Goal: Task Accomplishment & Management: Manage account settings

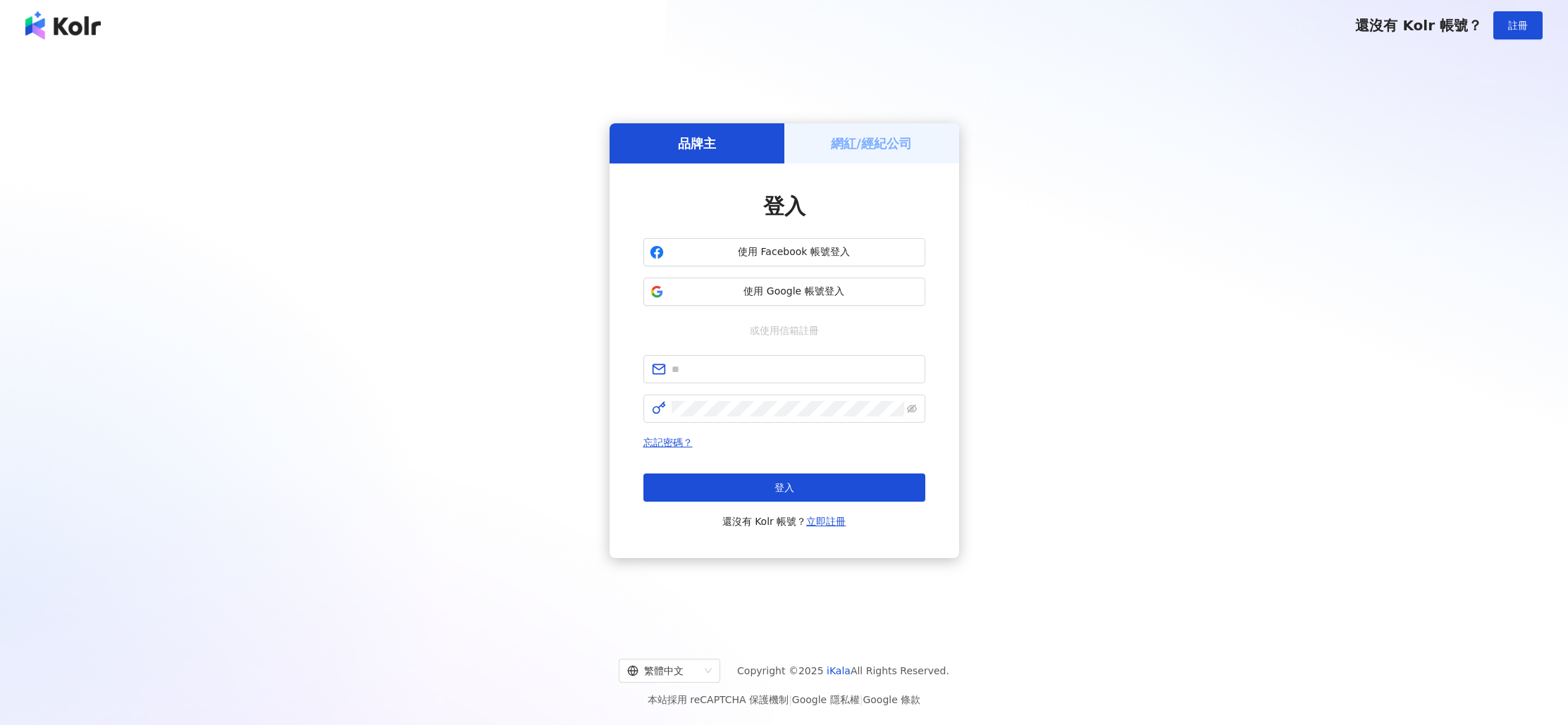
click at [872, 150] on h5 "網紅/經紀公司" at bounding box center [872, 144] width 81 height 18
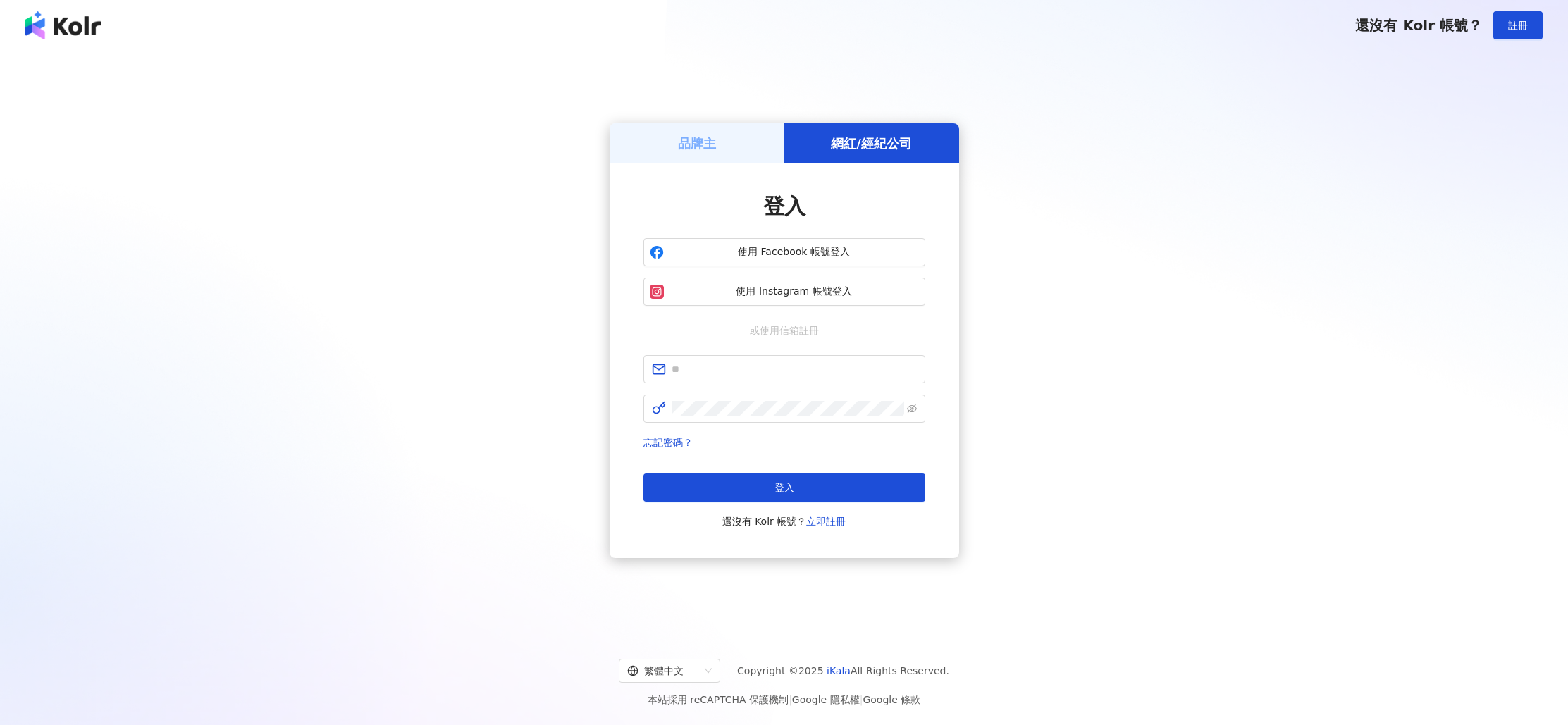
click at [671, 135] on div "品牌主" at bounding box center [697, 143] width 175 height 40
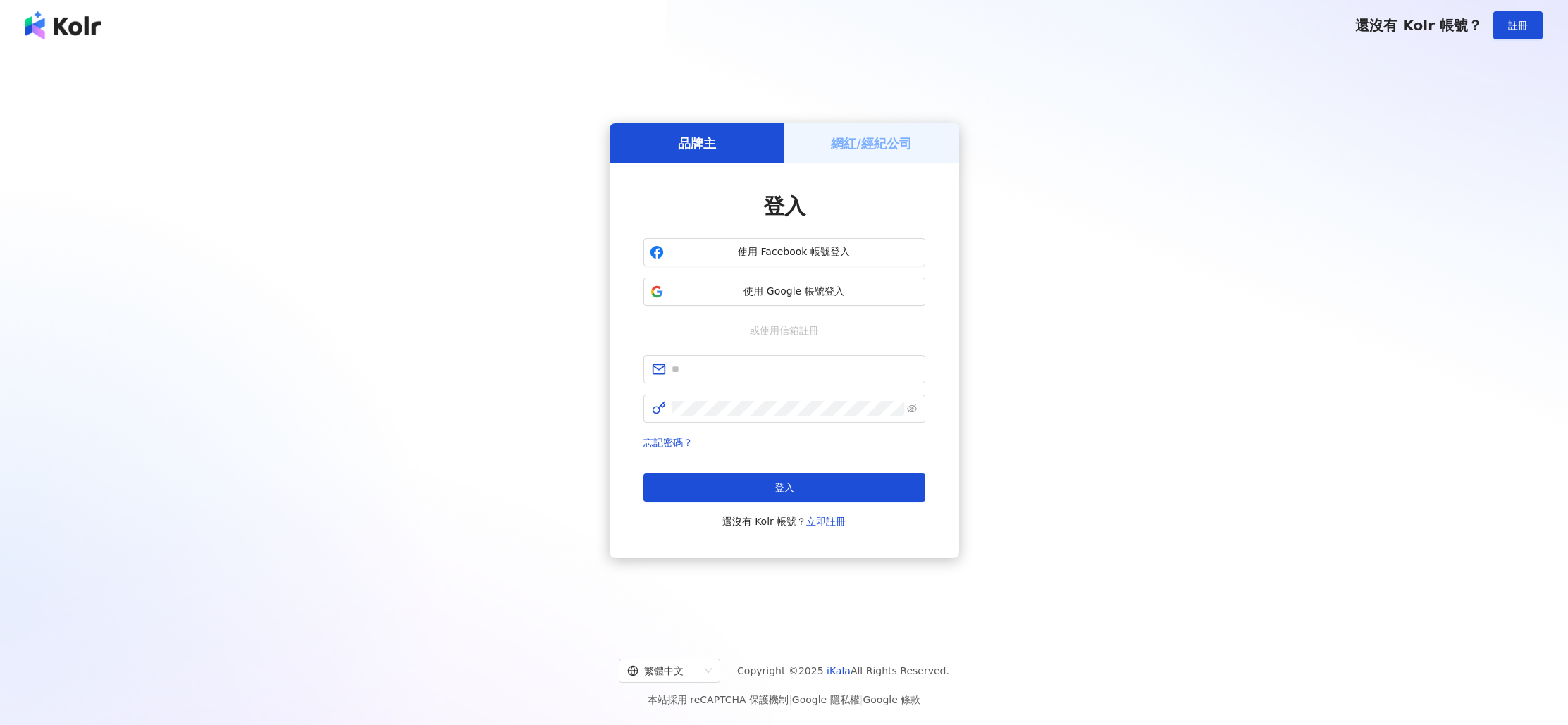
click at [822, 140] on div "網紅/經紀公司" at bounding box center [872, 143] width 175 height 40
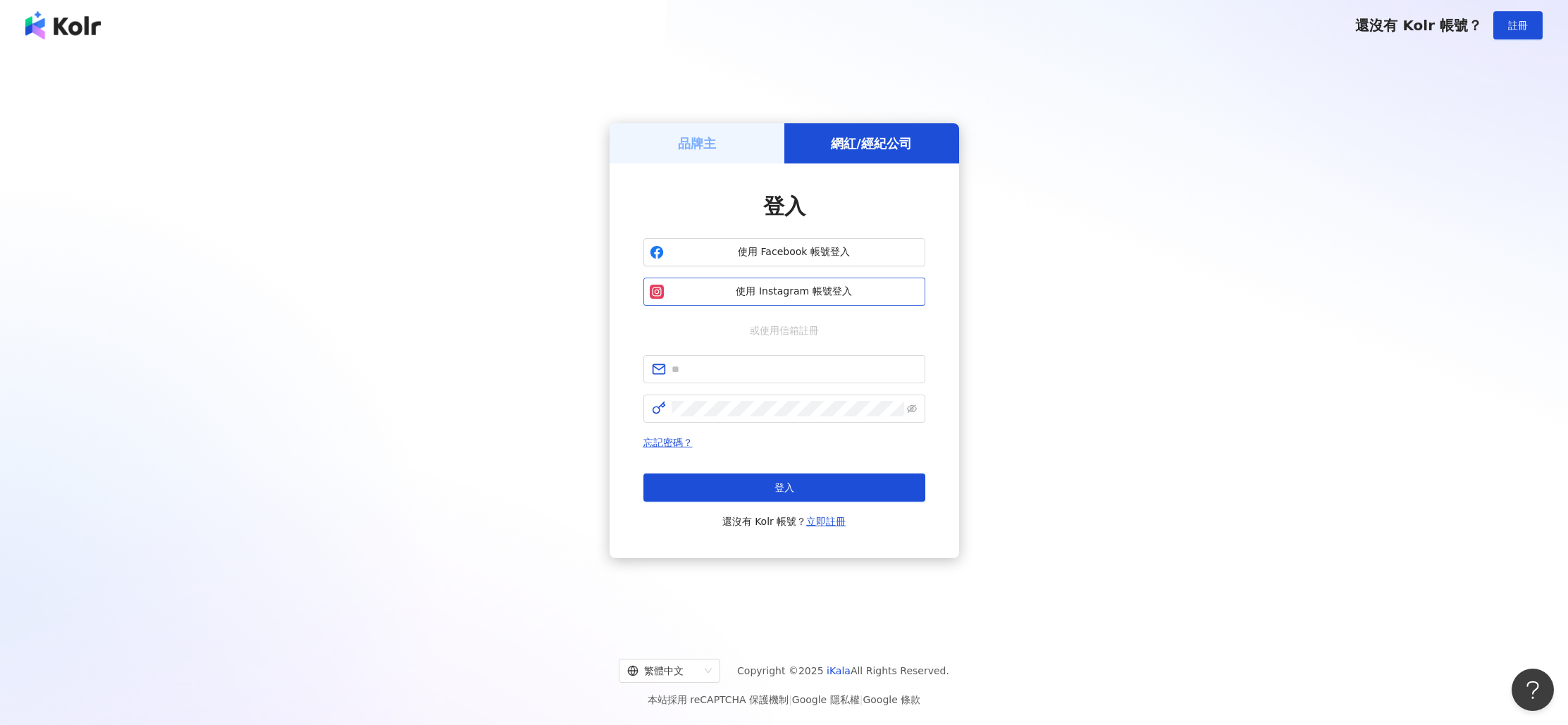
click at [817, 286] on span "使用 Instagram 帳號登入" at bounding box center [793, 292] width 249 height 14
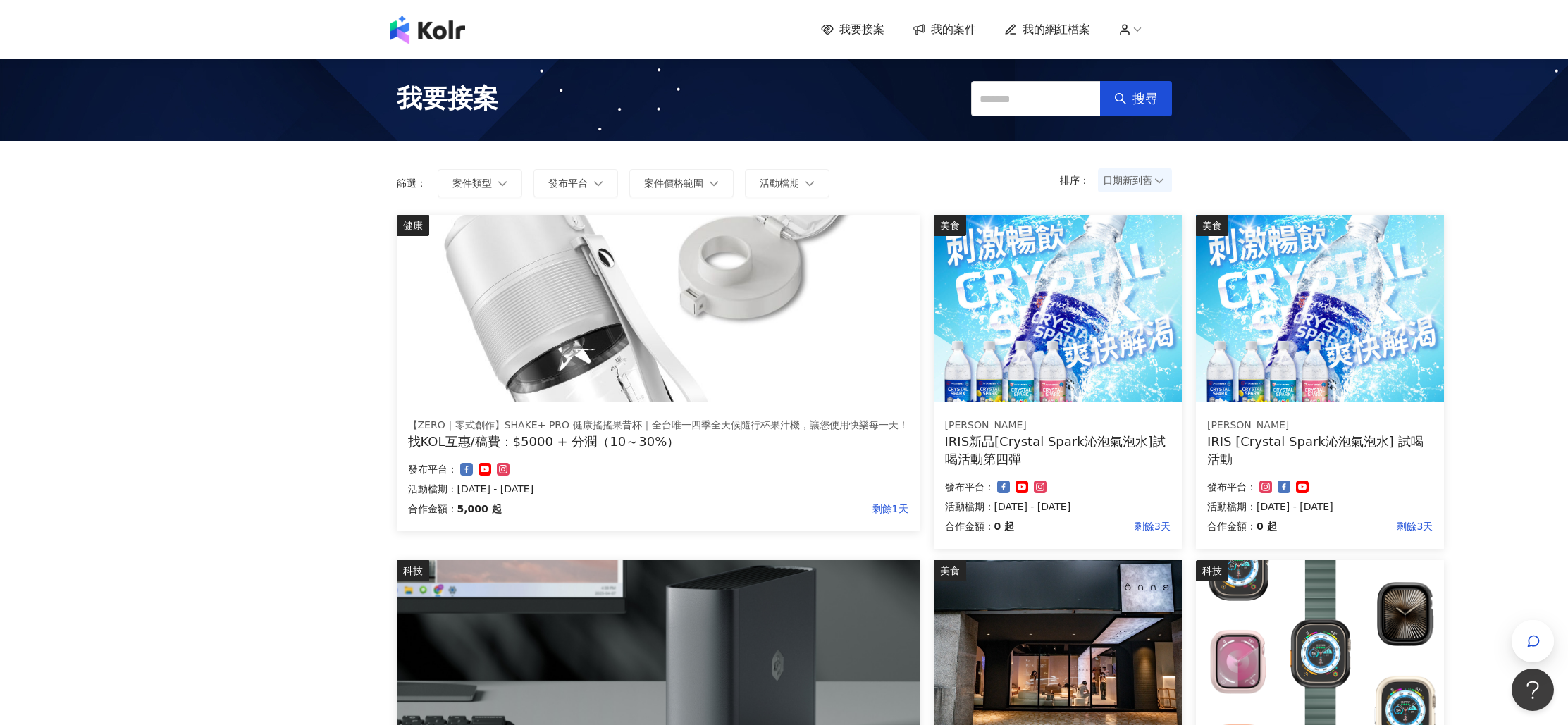
click at [962, 27] on span "我的案件" at bounding box center [954, 29] width 45 height 15
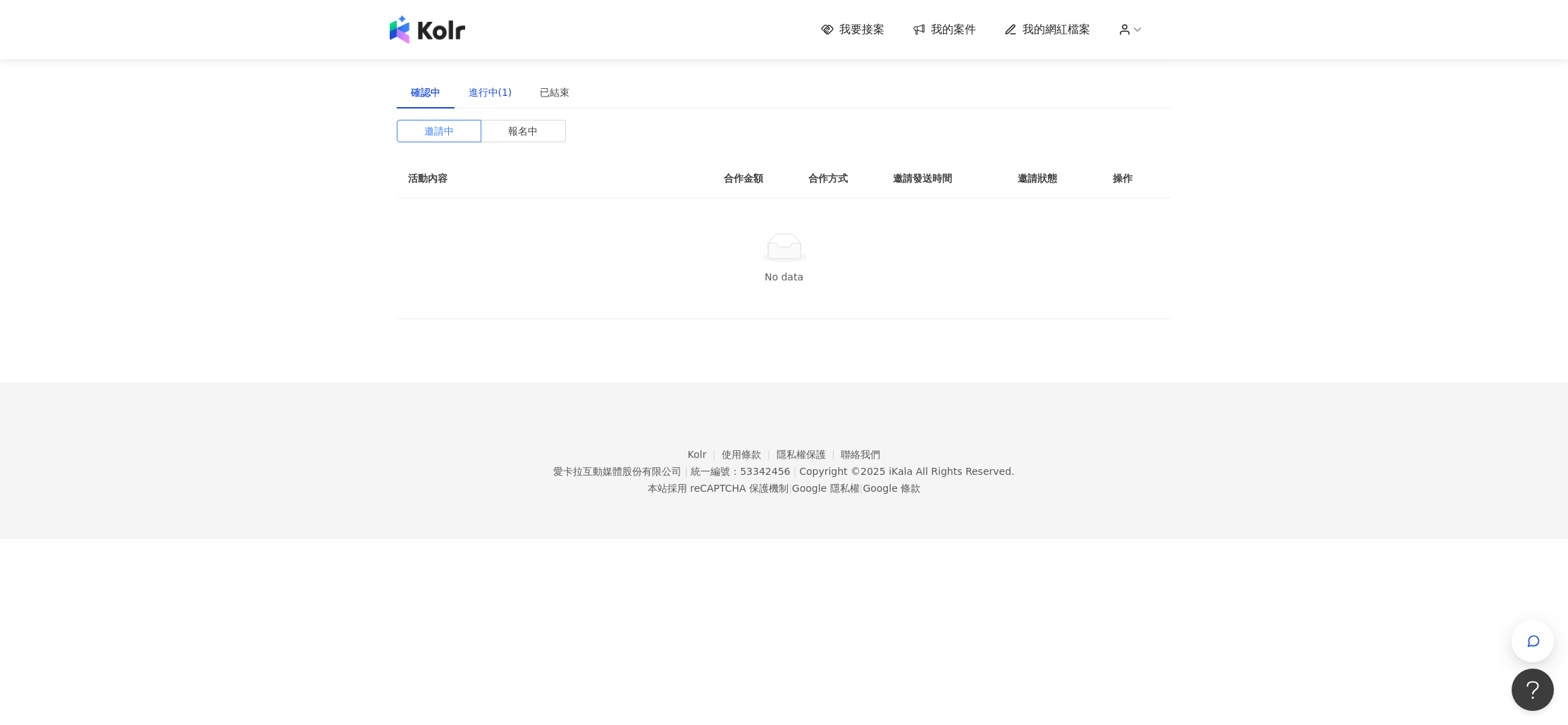
click at [507, 96] on div "進行中(1)" at bounding box center [490, 92] width 44 height 15
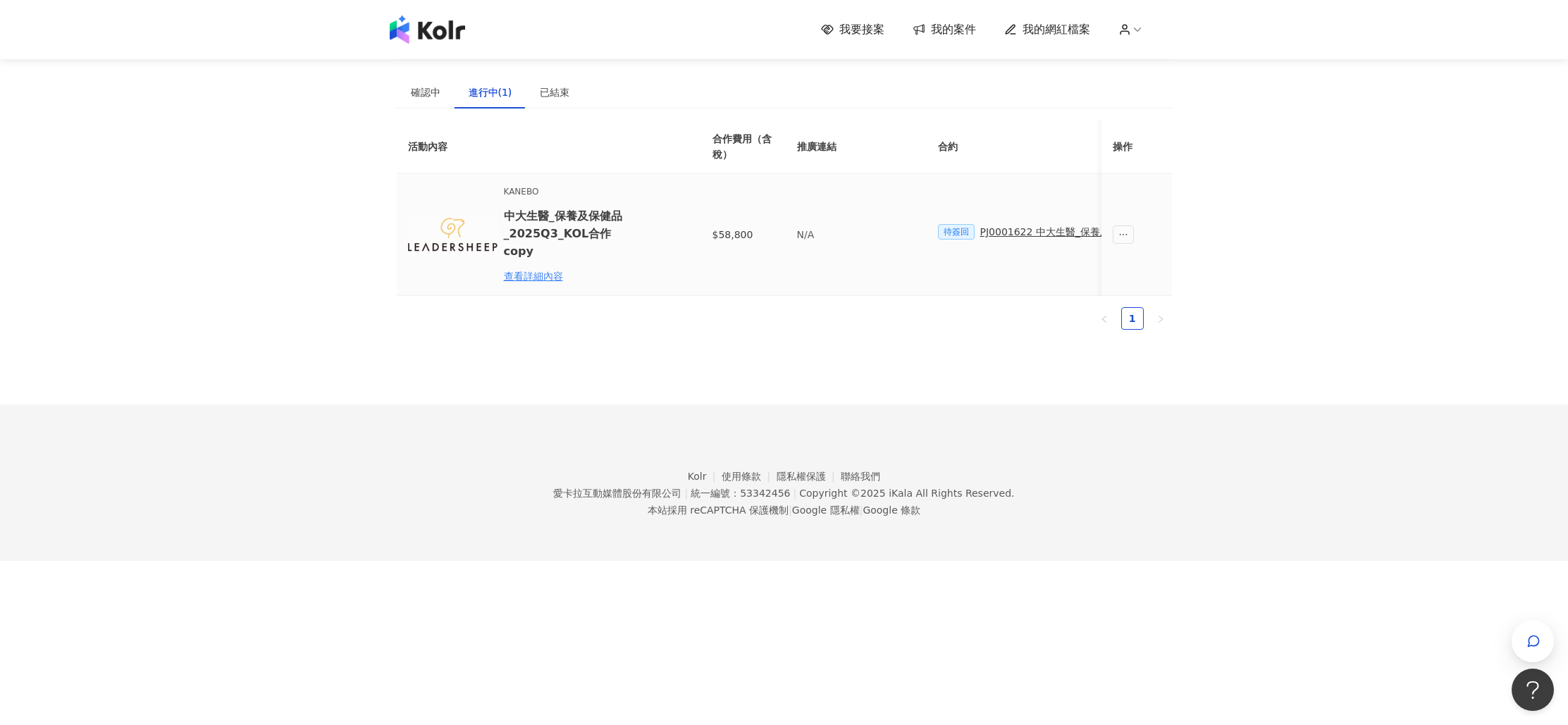
click at [955, 231] on span "待簽回" at bounding box center [956, 231] width 37 height 15
click at [1116, 236] on span "ellipsis" at bounding box center [1124, 235] width 22 height 18
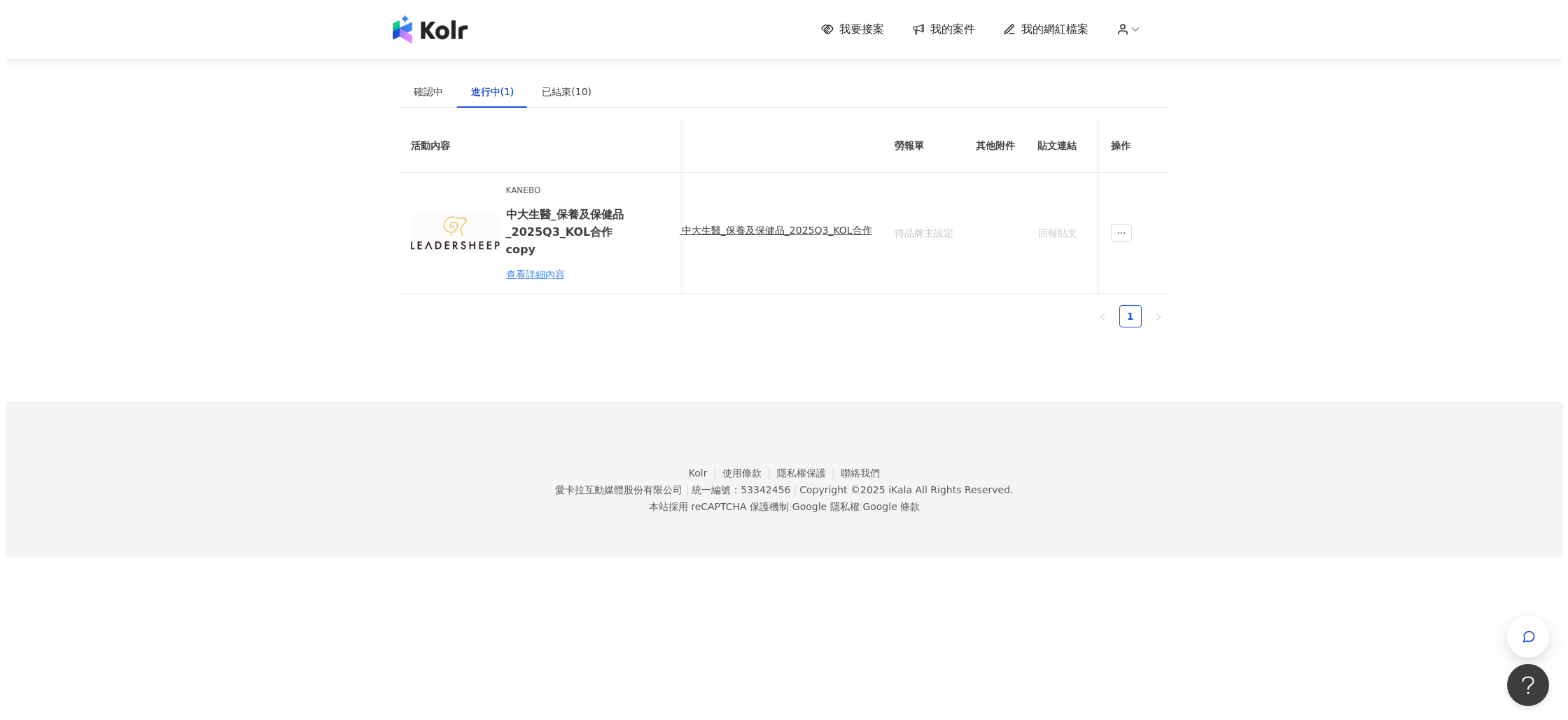
scroll to position [0, 0]
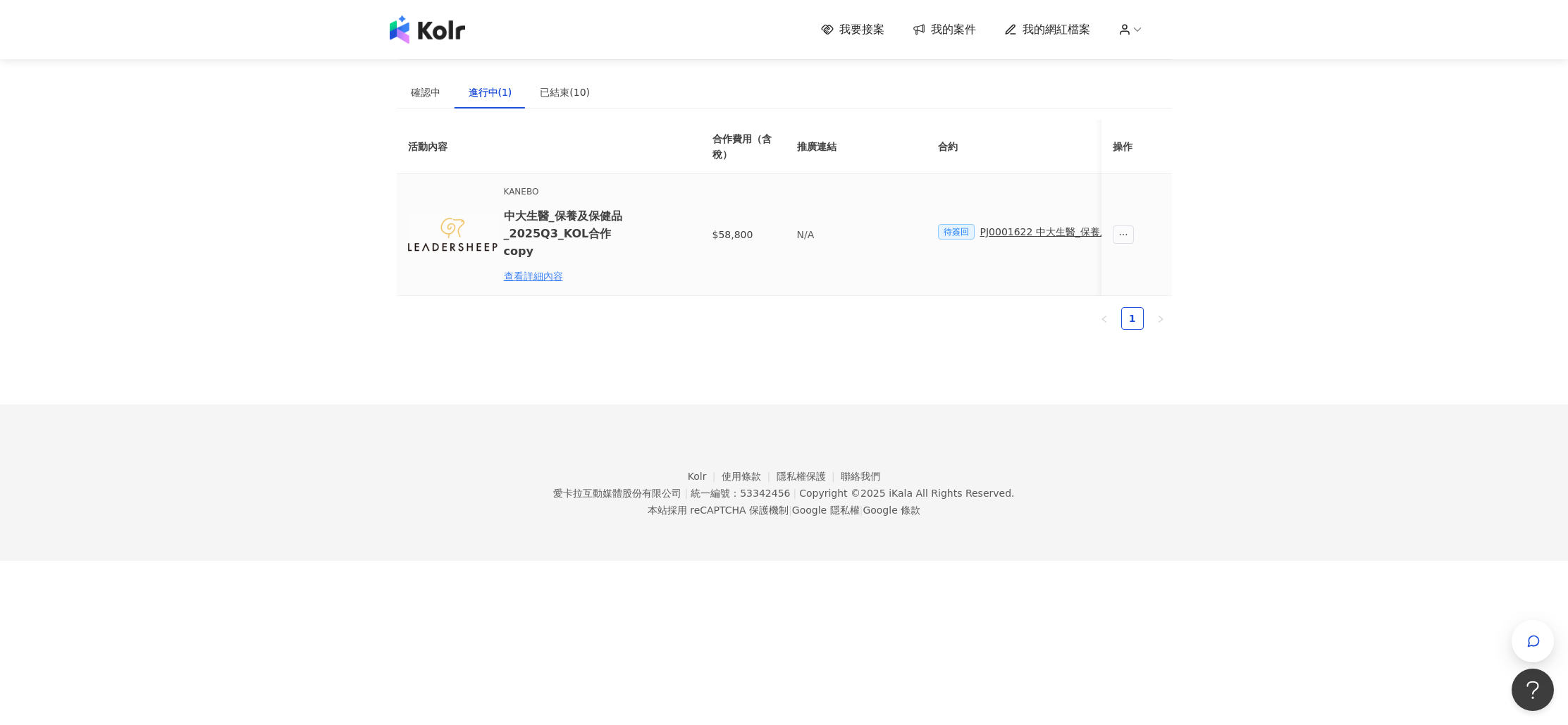
click at [947, 233] on span "待簽回" at bounding box center [956, 231] width 37 height 15
click at [1008, 234] on div "PJ0001622 中大生醫_保養及保健品_2025Q3_KOL合作" at bounding box center [1104, 231] width 247 height 15
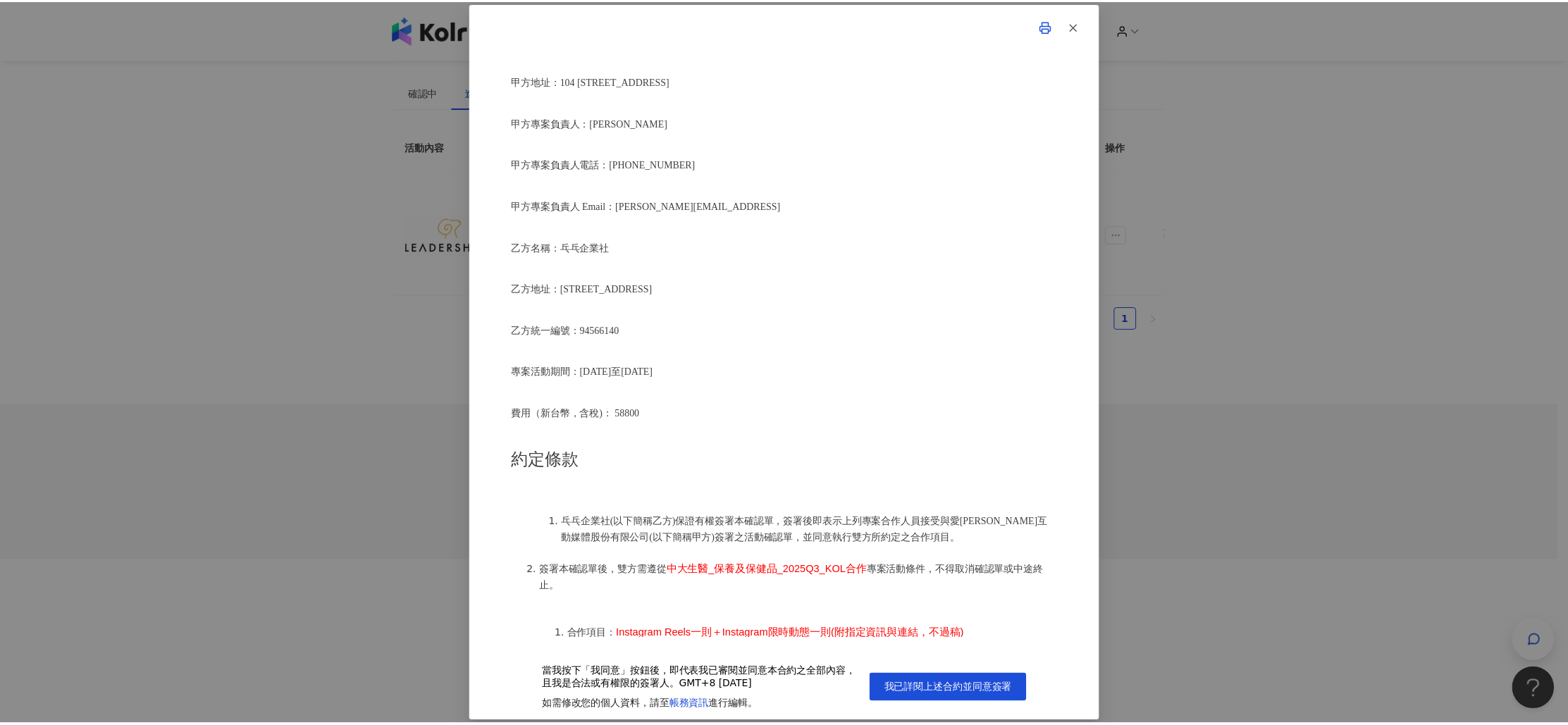
scroll to position [228, 0]
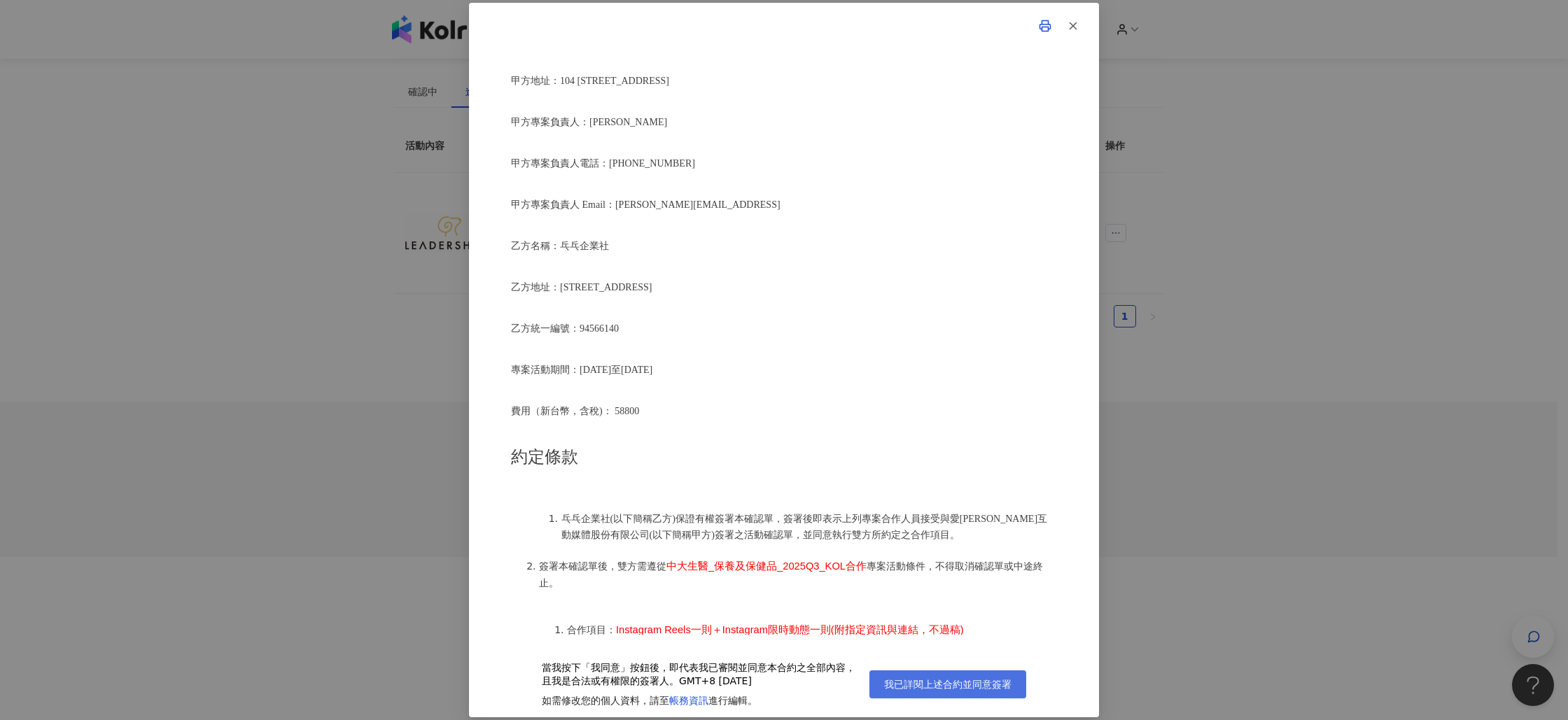
click at [947, 686] on span "我已詳閱上述合約並同意簽署" at bounding box center [947, 684] width 128 height 12
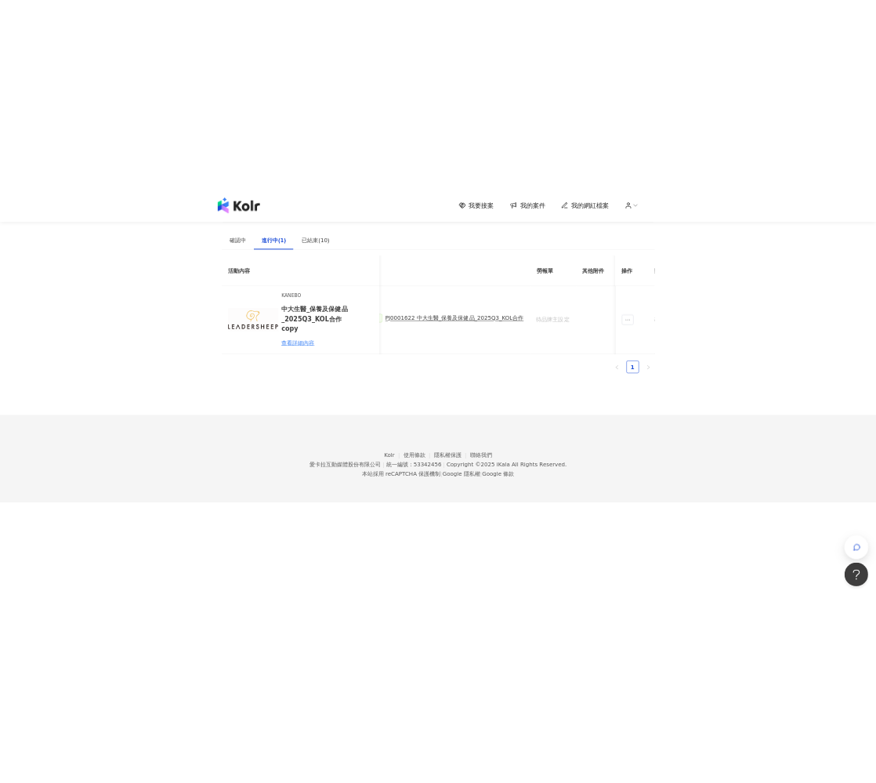
scroll to position [0, 236]
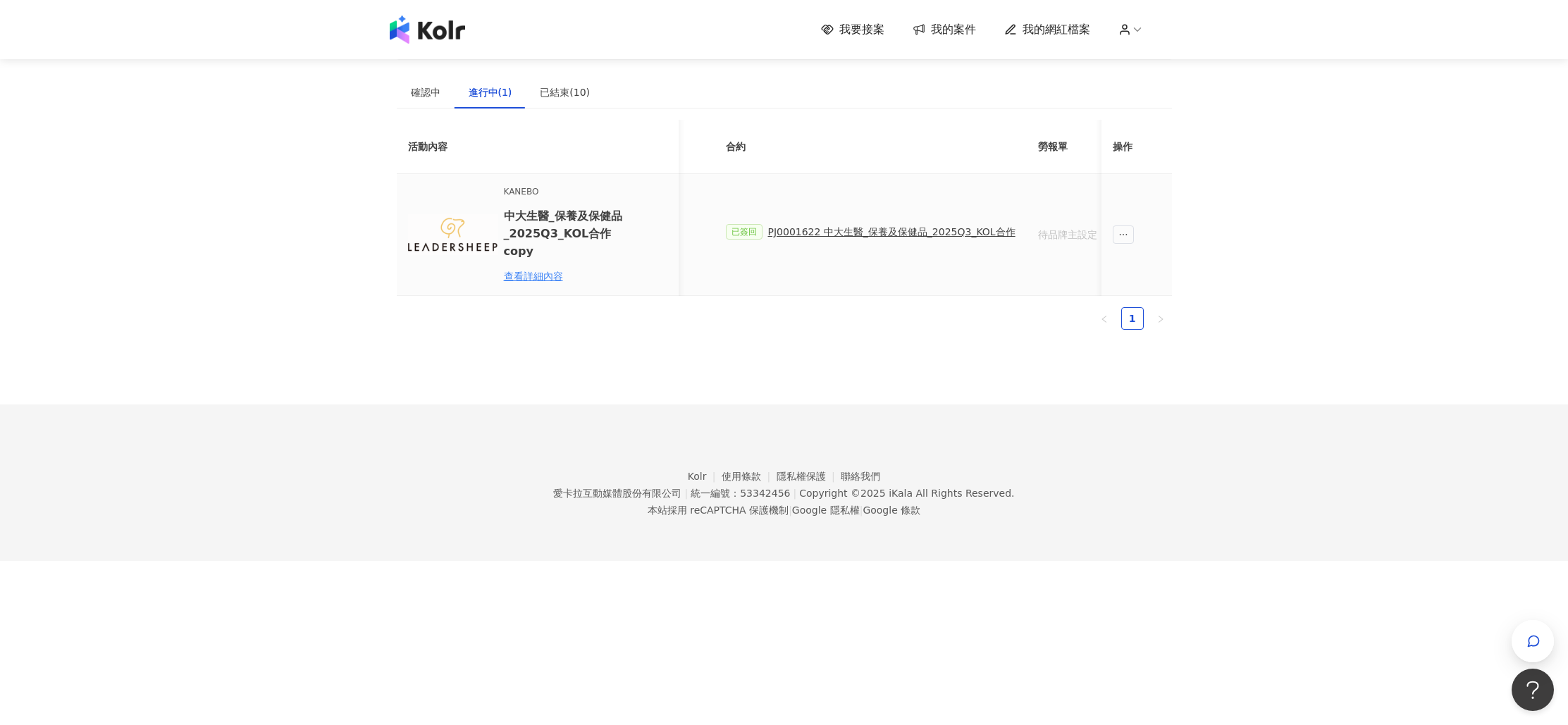
click at [887, 228] on div "PJ0001622 中大生醫_保養及保健品_2025Q3_KOL合作" at bounding box center [892, 231] width 247 height 15
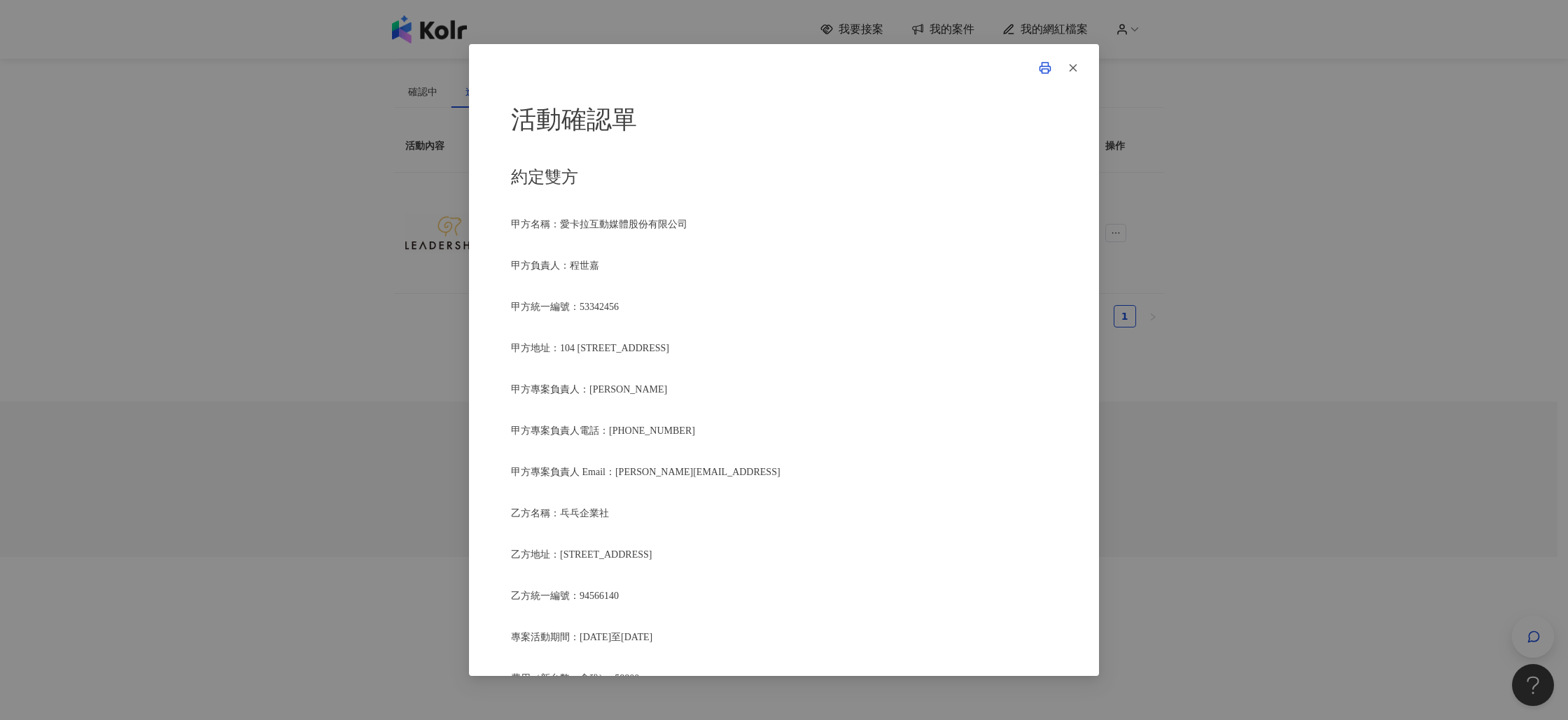
drag, startPoint x: 816, startPoint y: 83, endPoint x: 956, endPoint y: 98, distance: 140.8
click at [1140, 98] on div "活動確認單 約定雙方 甲方名稱：愛[PERSON_NAME]互動媒體股份有限公司 甲方負責人：程世嘉 甲方統一編號：53342456 甲方地址：104 [ST…" at bounding box center [784, 360] width 1568 height 720
click at [608, 82] on div "活動確認單 約定雙方 甲方名稱：愛[PERSON_NAME]互動媒體股份有限公司 甲方負責人：程世嘉 甲方統一編號：53342456 甲方地址：104 [ST…" at bounding box center [784, 359] width 630 height 632
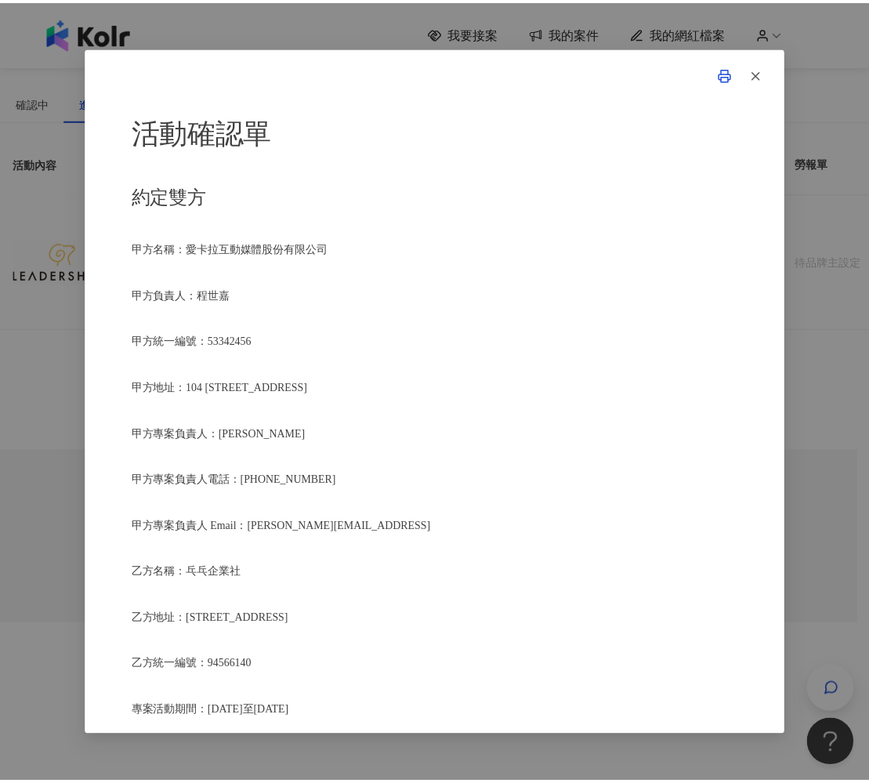
scroll to position [0, 139]
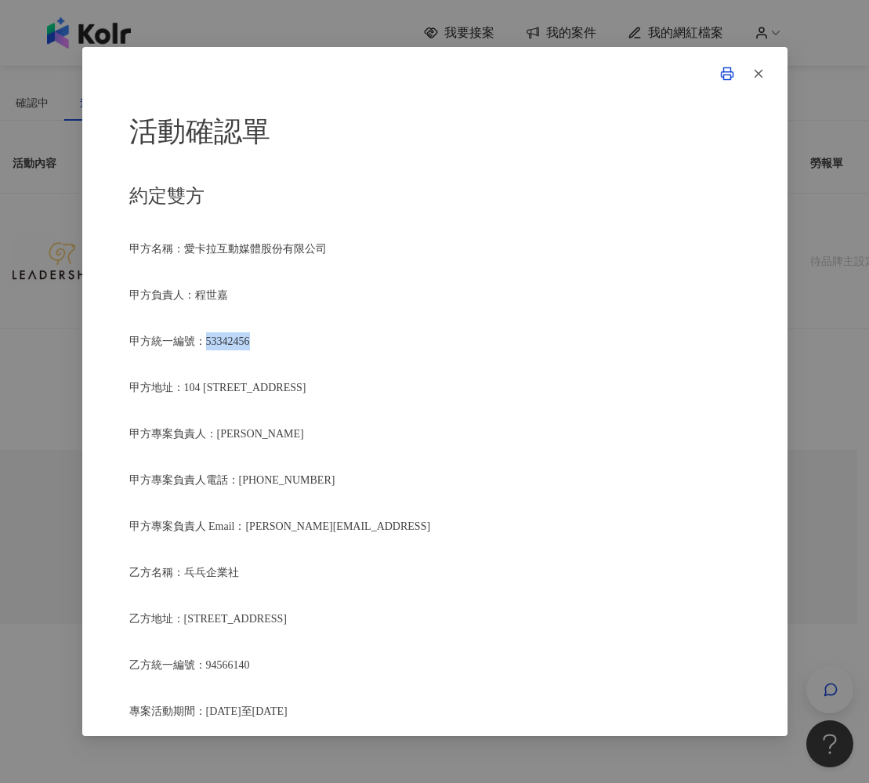
drag, startPoint x: 208, startPoint y: 338, endPoint x: 291, endPoint y: 334, distance: 83.2
click at [291, 334] on p "甲方統一編號：53342456" at bounding box center [434, 341] width 611 height 18
copy span "53342456"
drag, startPoint x: 181, startPoint y: 244, endPoint x: 427, endPoint y: 248, distance: 246.0
click at [427, 248] on p "甲方名稱：愛卡拉互動媒體股份有限公司" at bounding box center [434, 249] width 611 height 18
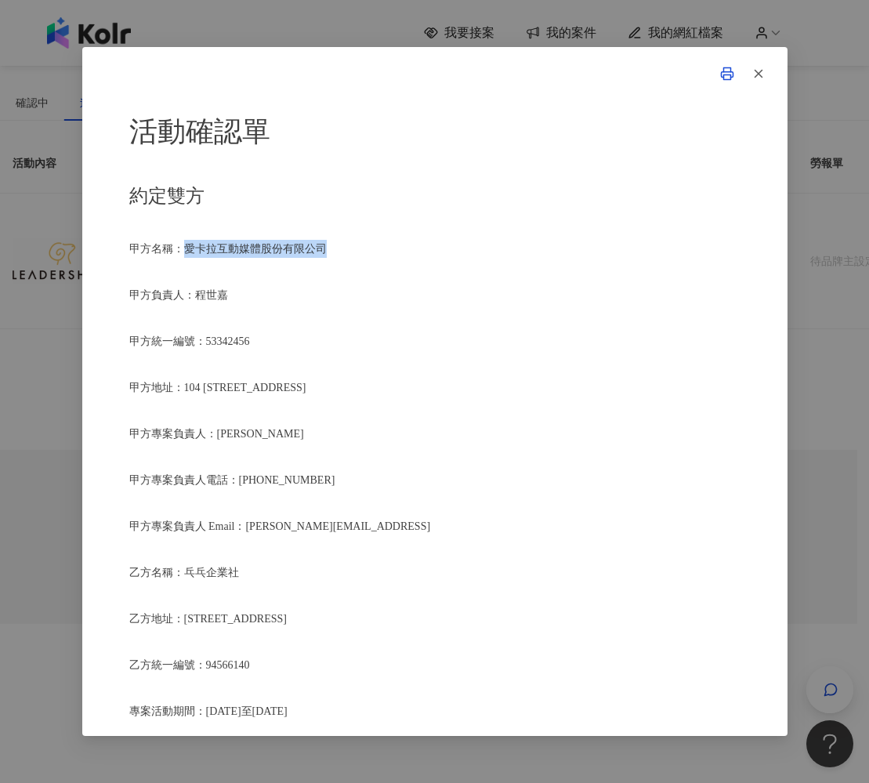
copy span "愛卡拉互動媒體股份有限公司"
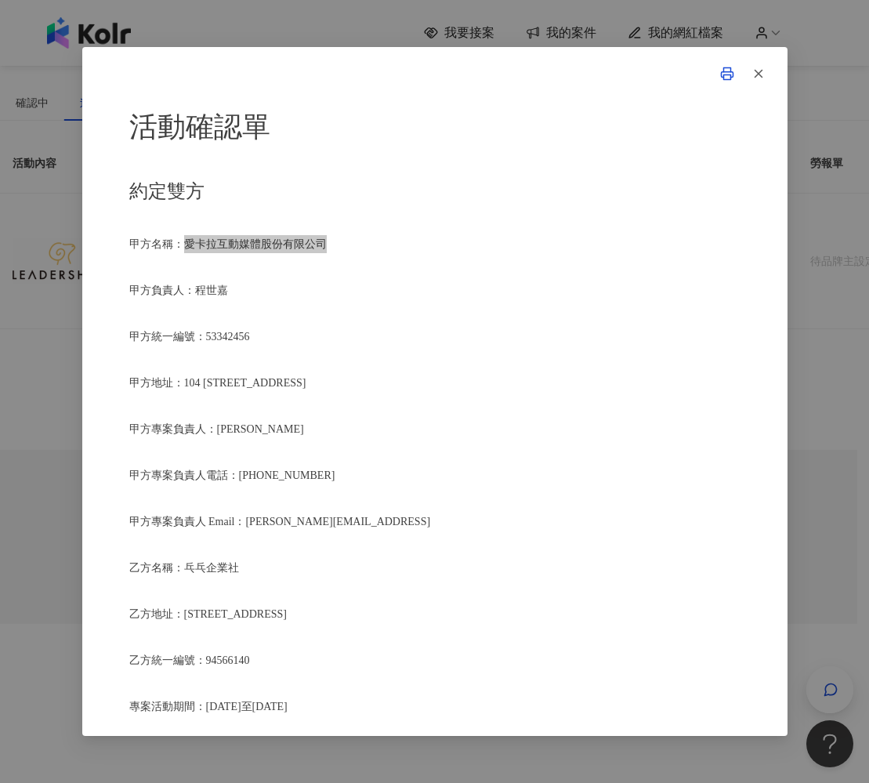
scroll to position [6, 0]
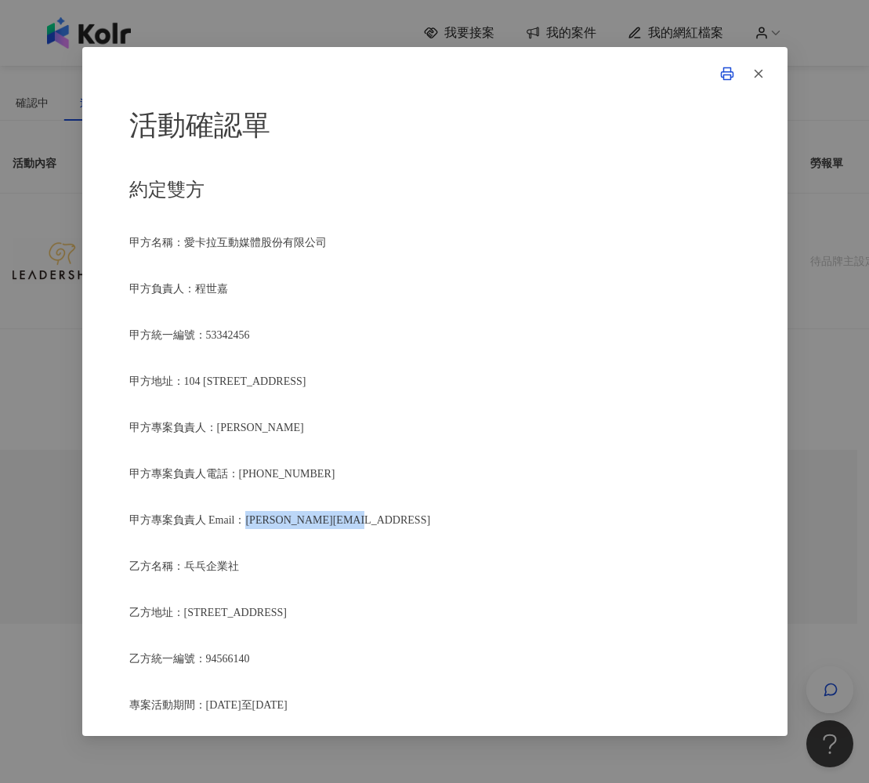
drag, startPoint x: 246, startPoint y: 514, endPoint x: 369, endPoint y: 513, distance: 123.0
click at [369, 513] on p "甲方專案負責人 Email：[PERSON_NAME][EMAIL_ADDRESS]" at bounding box center [434, 520] width 611 height 18
copy span "[PERSON_NAME][EMAIL_ADDRESS]"
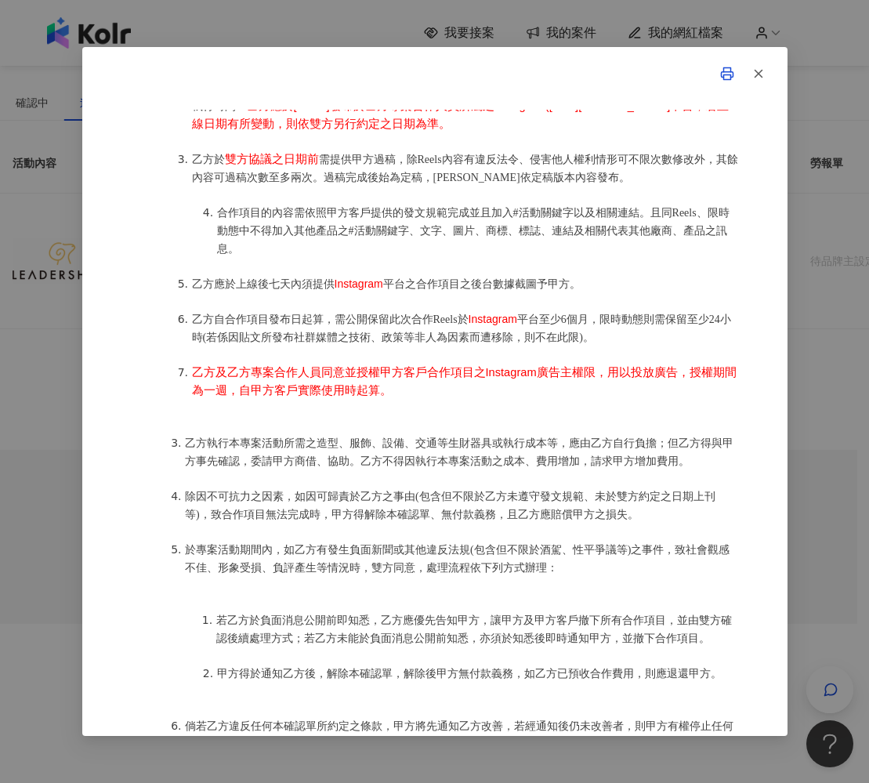
scroll to position [187, 0]
